Goal: Task Accomplishment & Management: Manage account settings

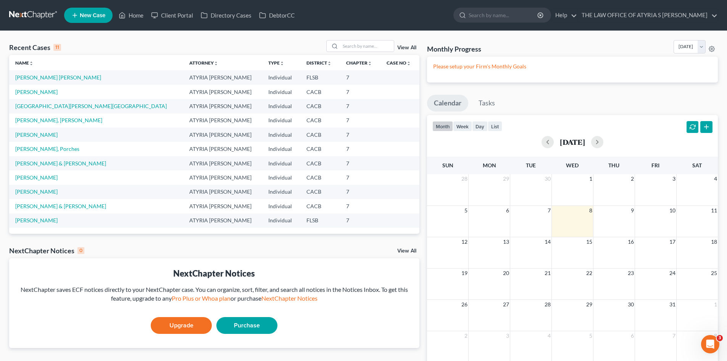
click at [409, 45] on link "View All" at bounding box center [406, 47] width 19 height 5
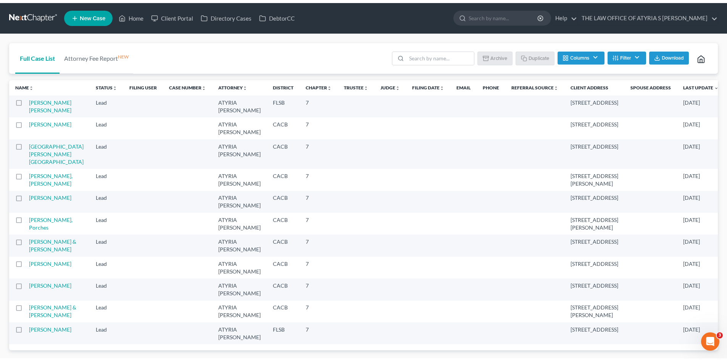
scroll to position [44, 0]
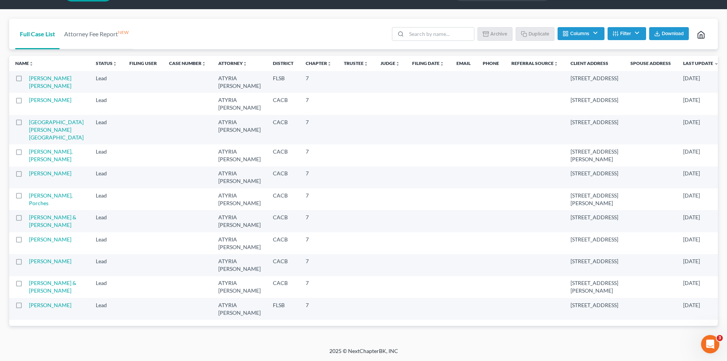
click at [26, 307] on label at bounding box center [26, 307] width 0 height 0
click at [29, 306] on input "checkbox" at bounding box center [31, 303] width 5 height 5
checkbox input "true"
click at [26, 285] on label at bounding box center [26, 285] width 0 height 0
click at [29, 279] on input "checkbox" at bounding box center [31, 281] width 5 height 5
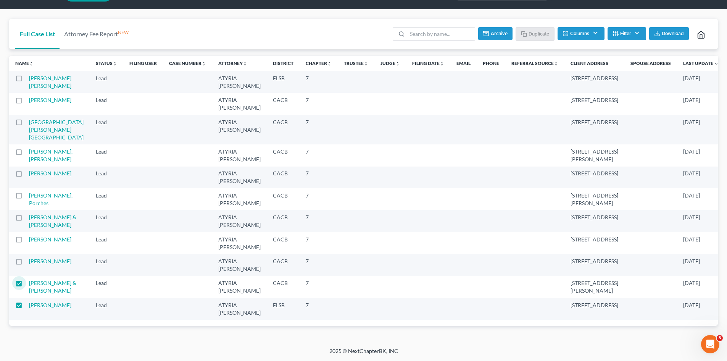
click at [492, 27] on button "Archive" at bounding box center [495, 33] width 34 height 13
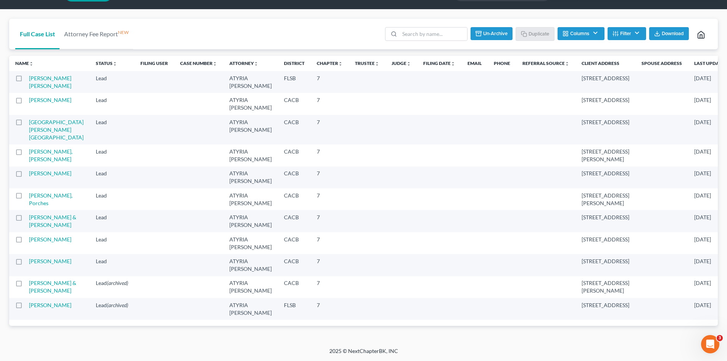
checkbox input "false"
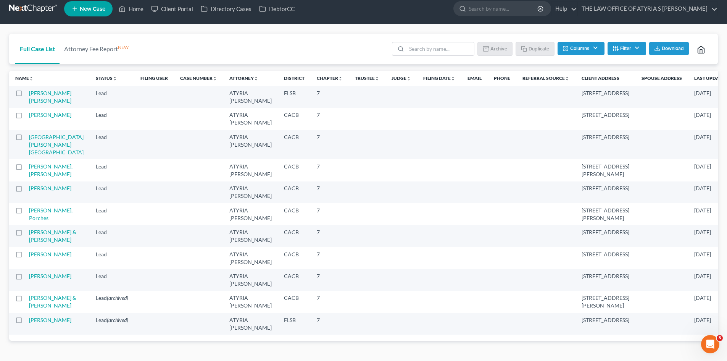
scroll to position [6, 0]
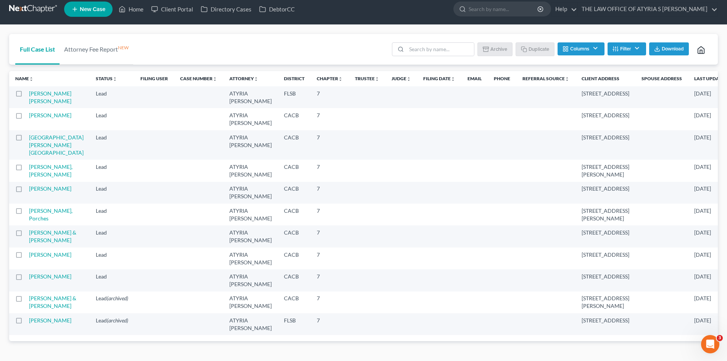
click at [17, 290] on td at bounding box center [19, 280] width 20 height 22
click at [26, 278] on label at bounding box center [26, 278] width 0 height 0
click at [29, 277] on input "checkbox" at bounding box center [31, 274] width 5 height 5
click at [499, 50] on button "Archive" at bounding box center [496, 48] width 34 height 13
checkbox input "false"
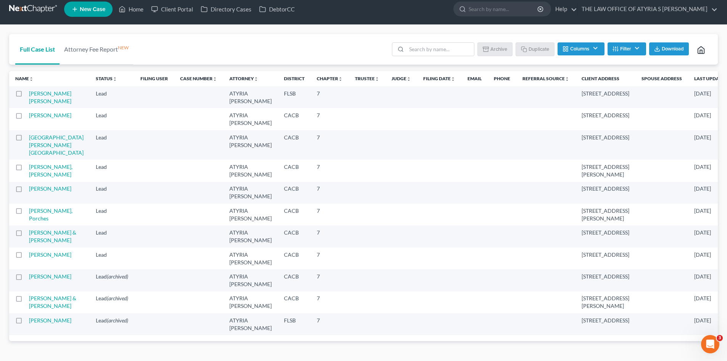
click at [26, 139] on label at bounding box center [26, 139] width 0 height 0
click at [29, 139] on input "checkbox" at bounding box center [31, 136] width 5 height 5
click at [496, 49] on button "Archive" at bounding box center [496, 48] width 34 height 13
checkbox input "false"
click at [26, 213] on label at bounding box center [26, 213] width 0 height 0
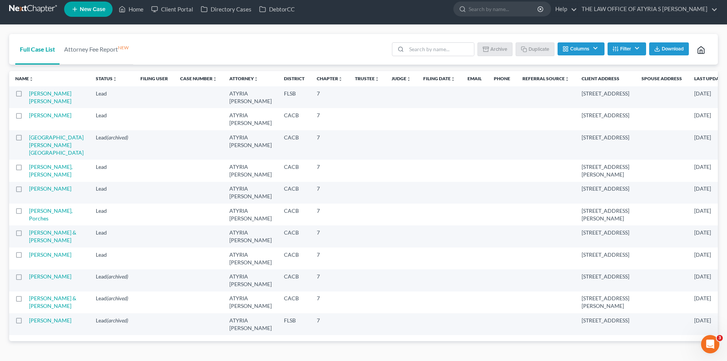
click at [29, 210] on input "checkbox" at bounding box center [31, 209] width 5 height 5
click at [493, 52] on button "Archive" at bounding box center [496, 48] width 34 height 13
checkbox input "false"
click at [134, 3] on link "Home" at bounding box center [131, 9] width 32 height 14
